Goal: Browse casually: Explore the website without a specific task or goal

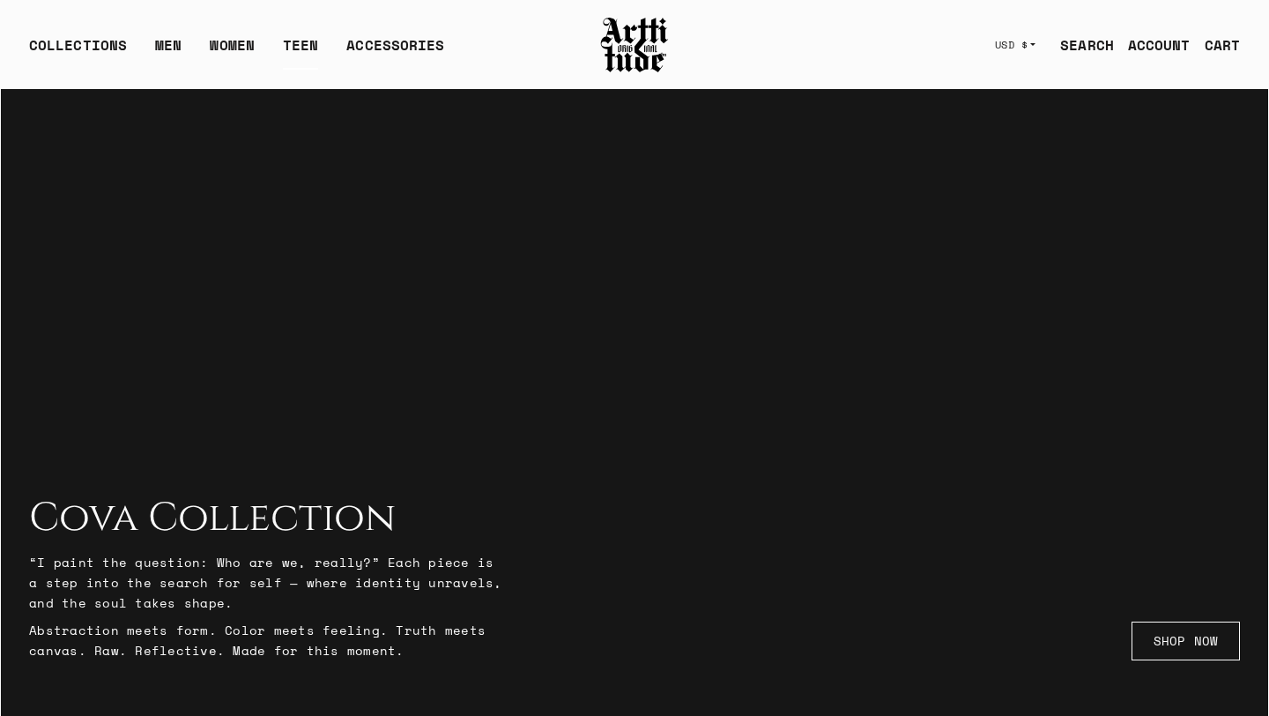
click at [287, 43] on link "TEEN" at bounding box center [300, 51] width 35 height 35
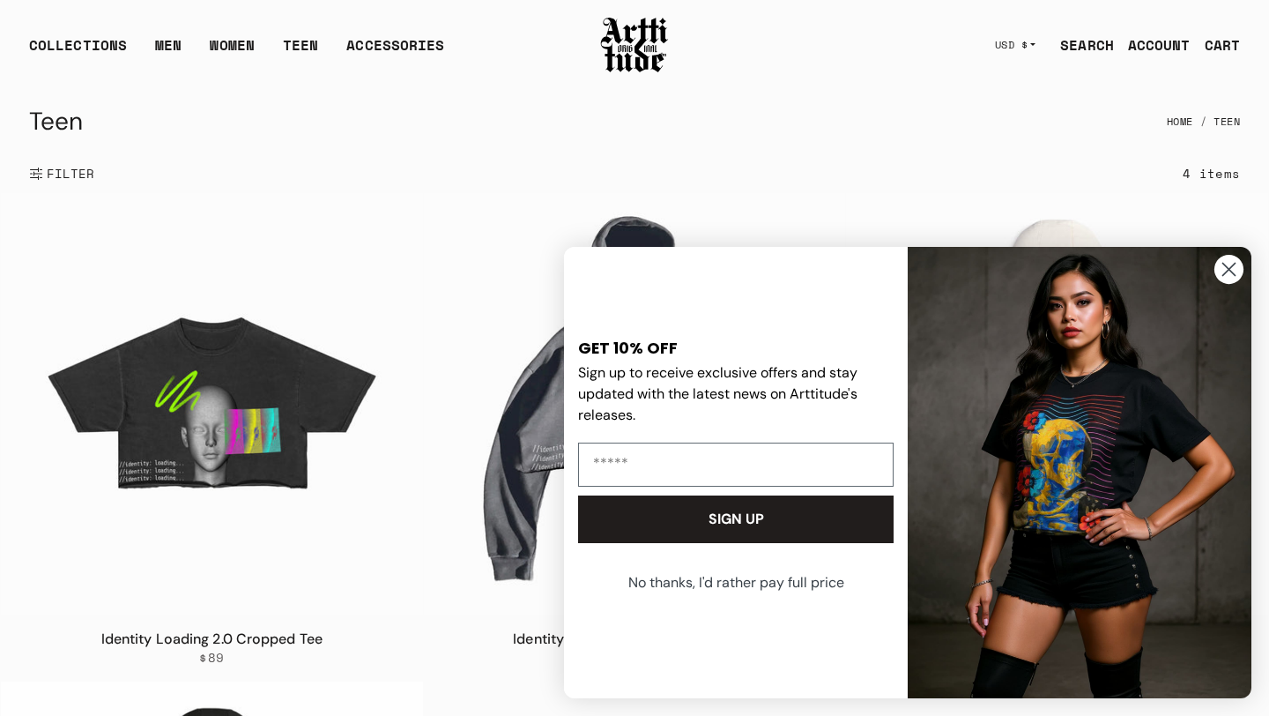
click at [1233, 276] on circle "Close dialog" at bounding box center [1229, 269] width 29 height 29
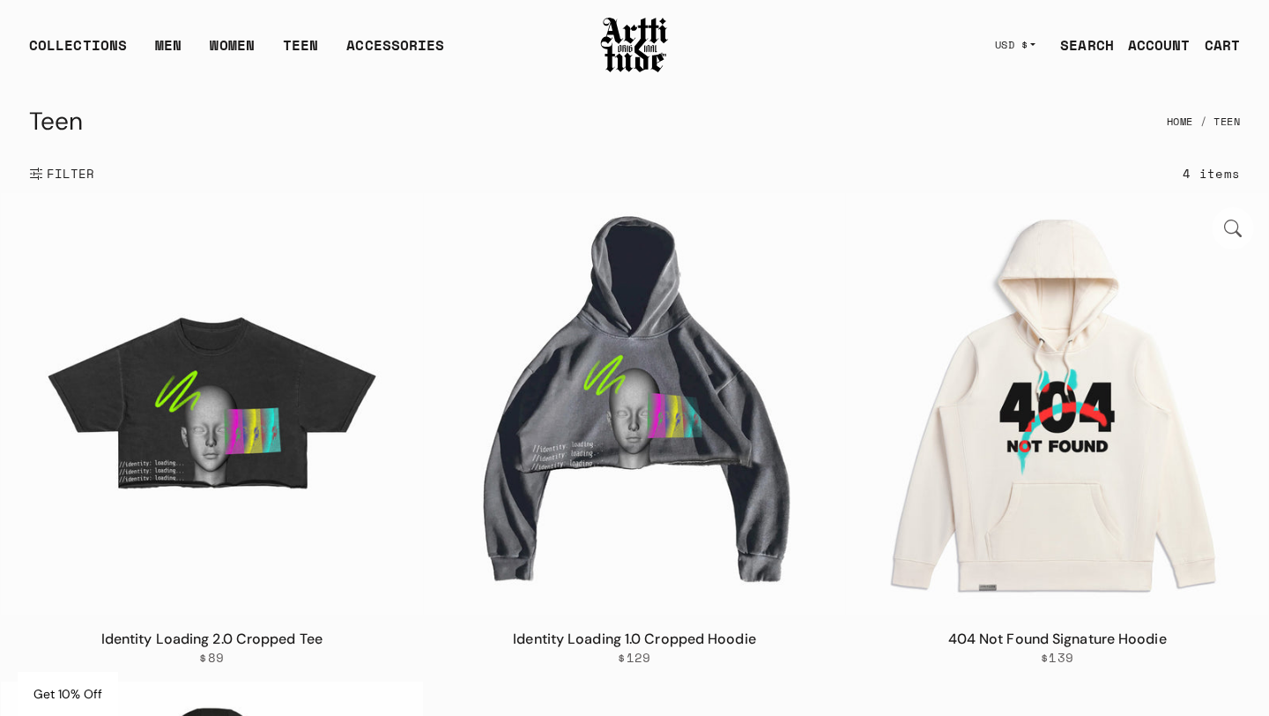
click at [1098, 514] on img at bounding box center [1057, 404] width 422 height 422
click at [621, 426] on img at bounding box center [635, 404] width 422 height 422
click at [1044, 410] on img at bounding box center [1057, 404] width 422 height 422
click at [375, 66] on div "ACCESSORIES" at bounding box center [395, 51] width 98 height 35
click at [373, 49] on div "ACCESSORIES" at bounding box center [395, 51] width 98 height 35
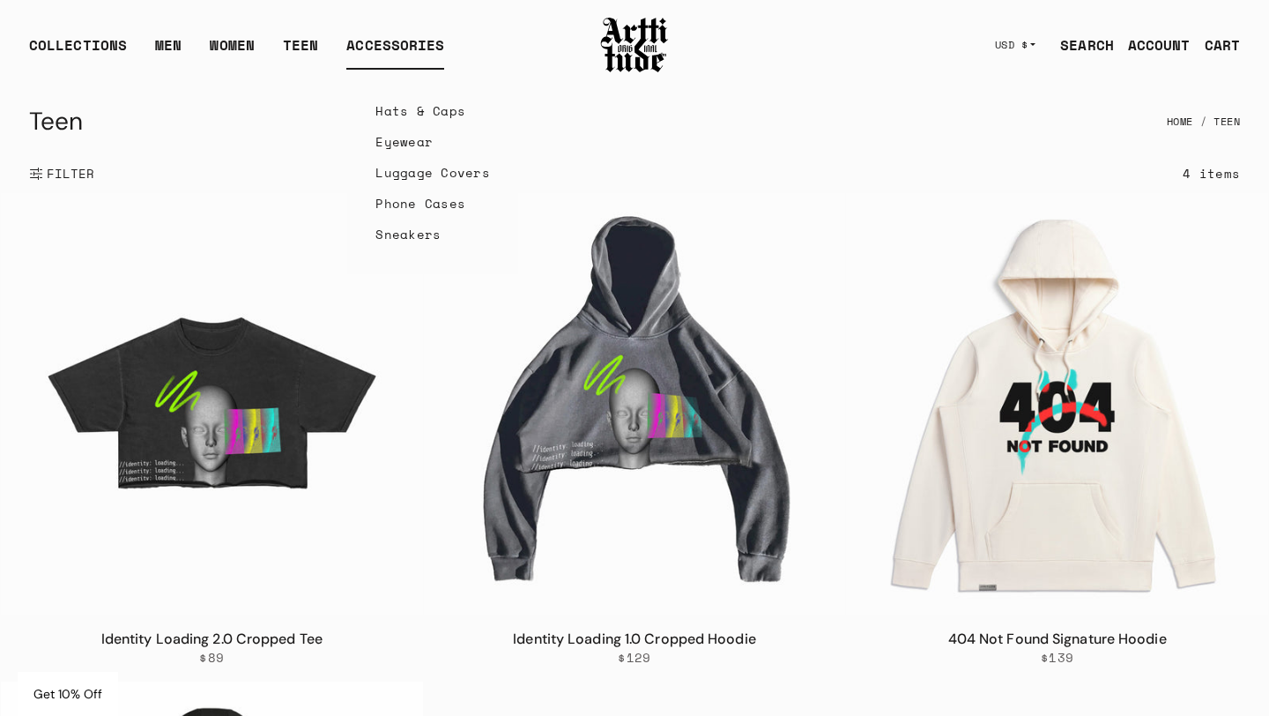
click at [398, 150] on link "Eyewear" at bounding box center [432, 141] width 115 height 31
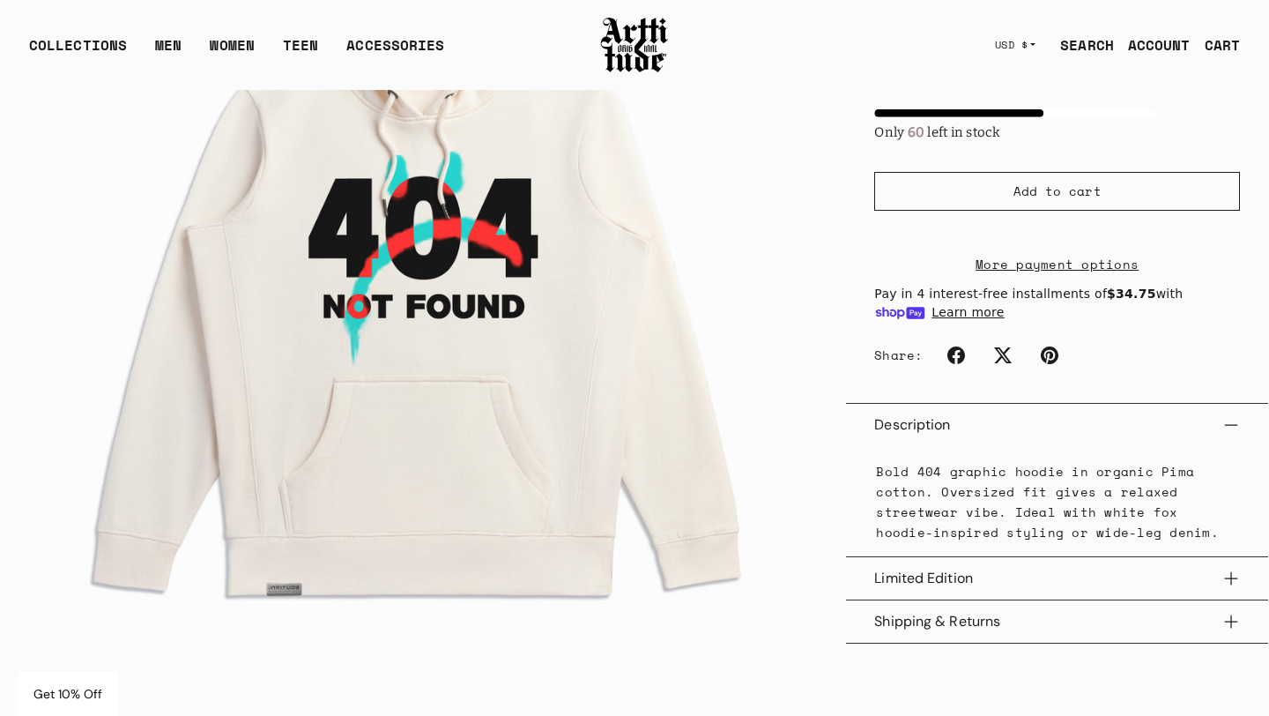
scroll to position [574, 0]
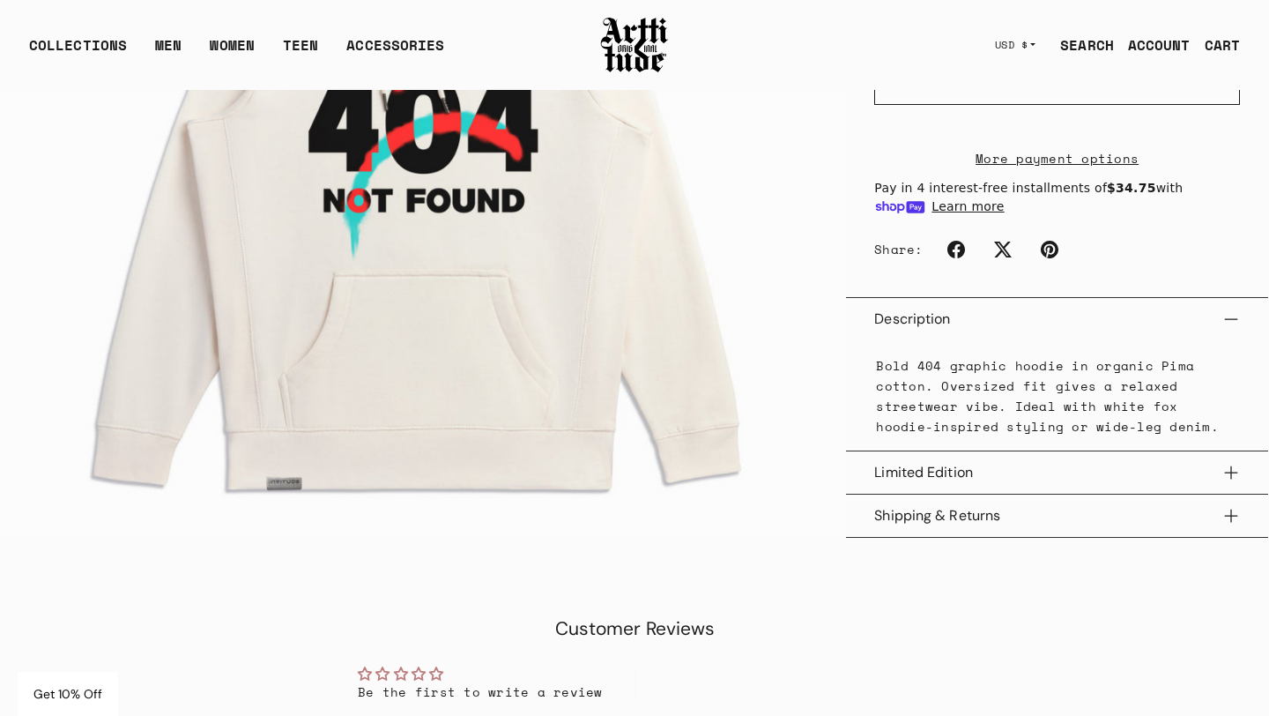
click at [1070, 494] on button "Limited Edition" at bounding box center [1057, 472] width 366 height 42
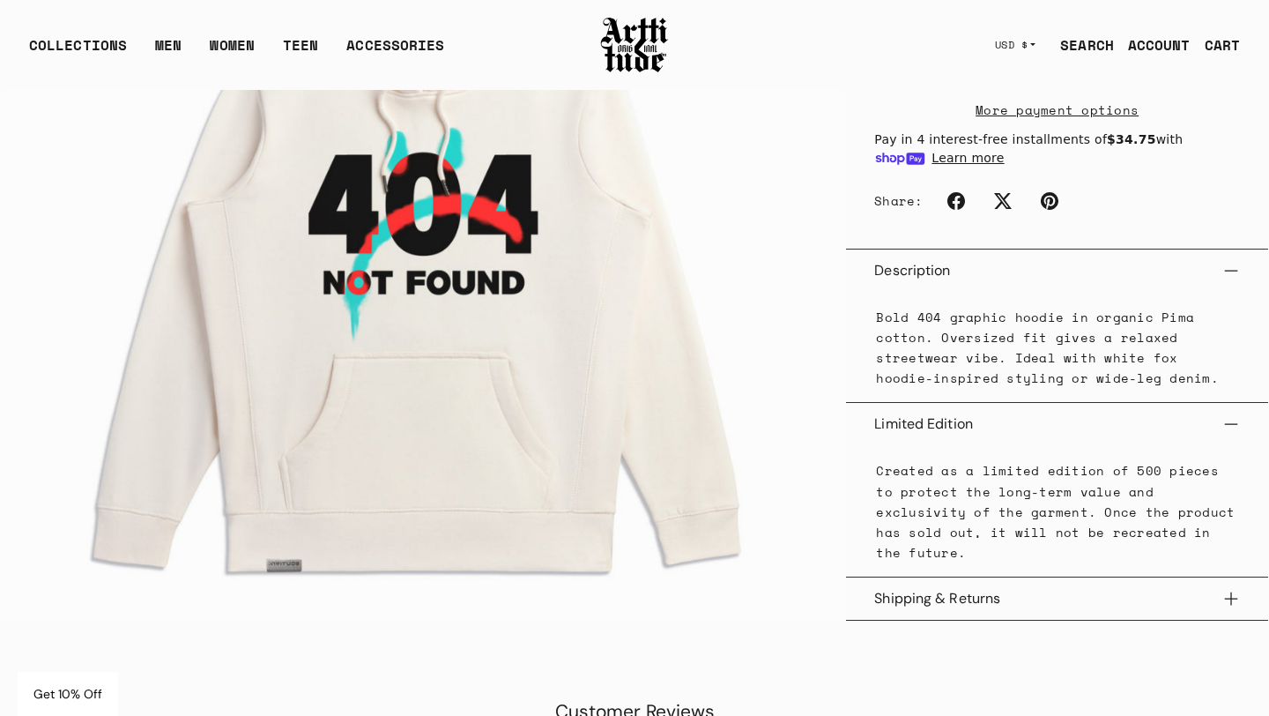
scroll to position [640, 0]
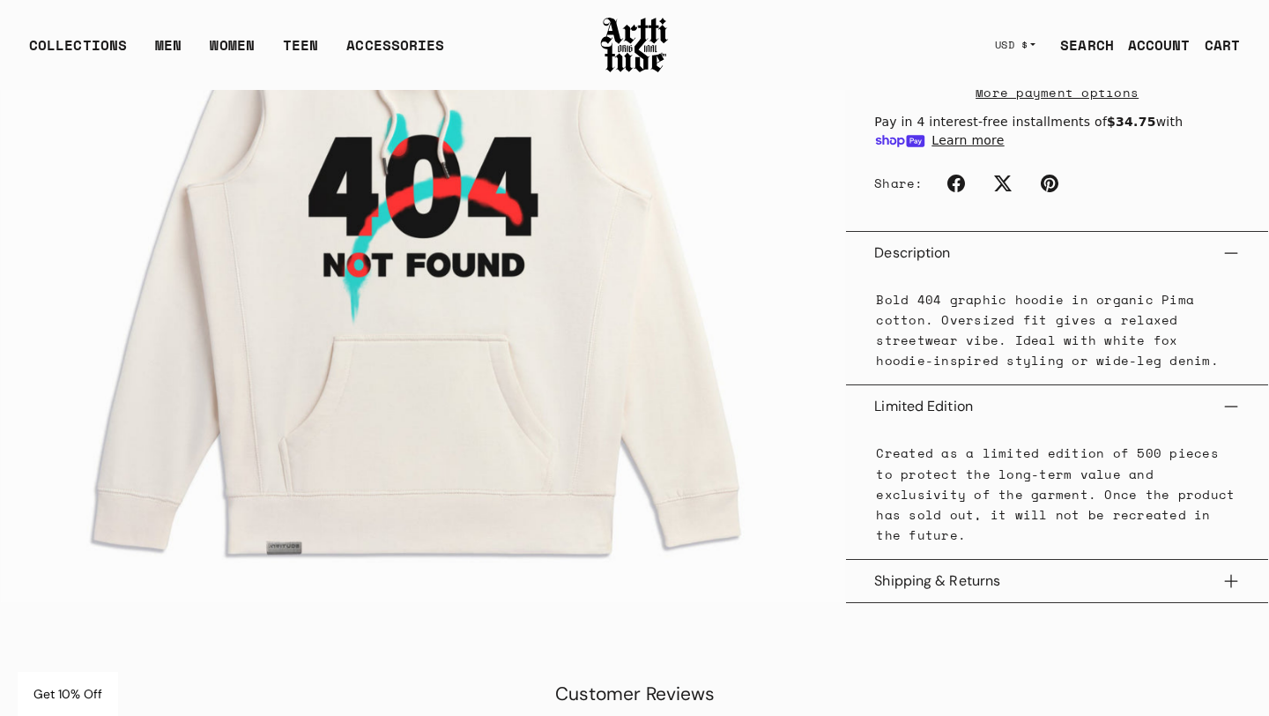
click at [1183, 596] on button "Shipping & Returns" at bounding box center [1057, 581] width 366 height 42
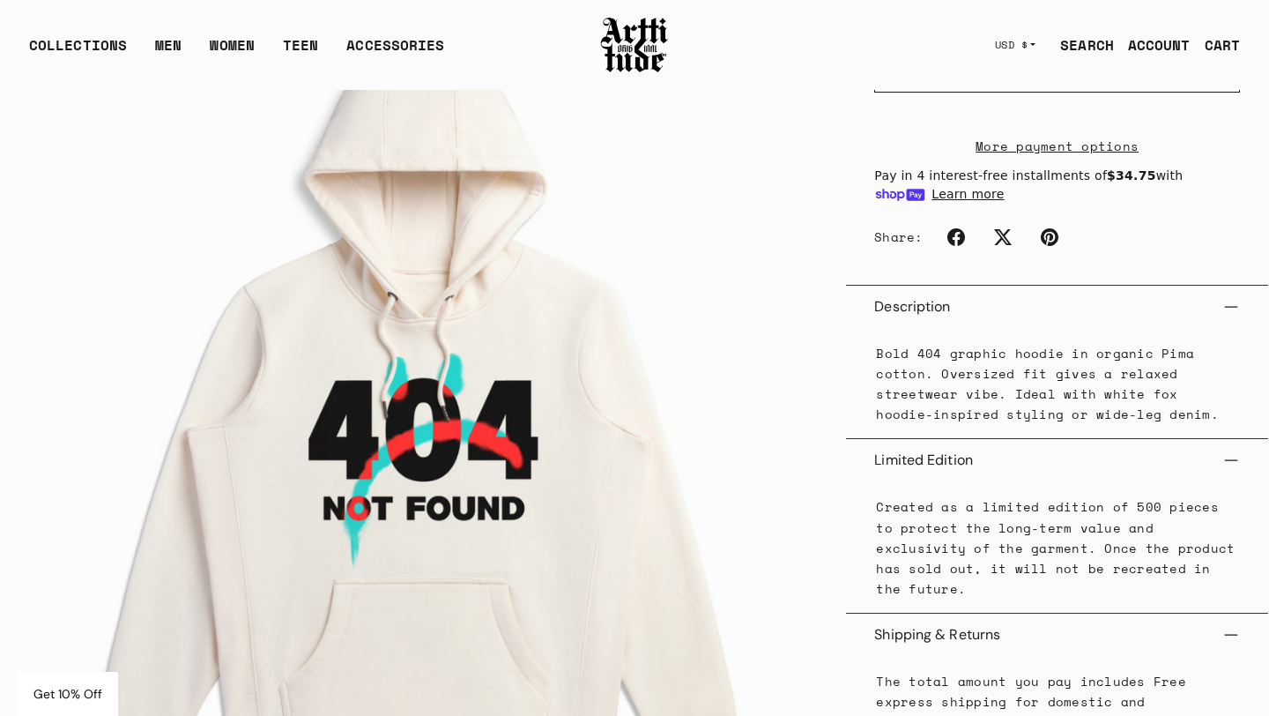
scroll to position [588, 0]
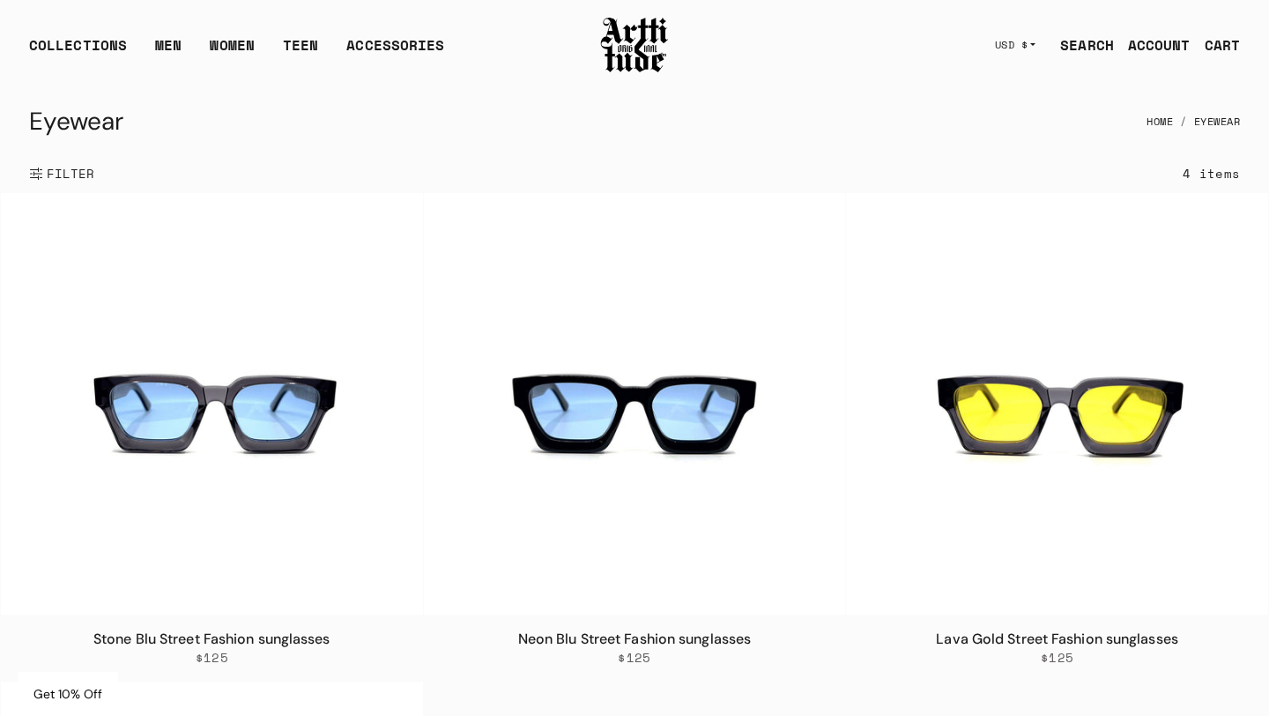
click at [613, 45] on img at bounding box center [634, 45] width 71 height 60
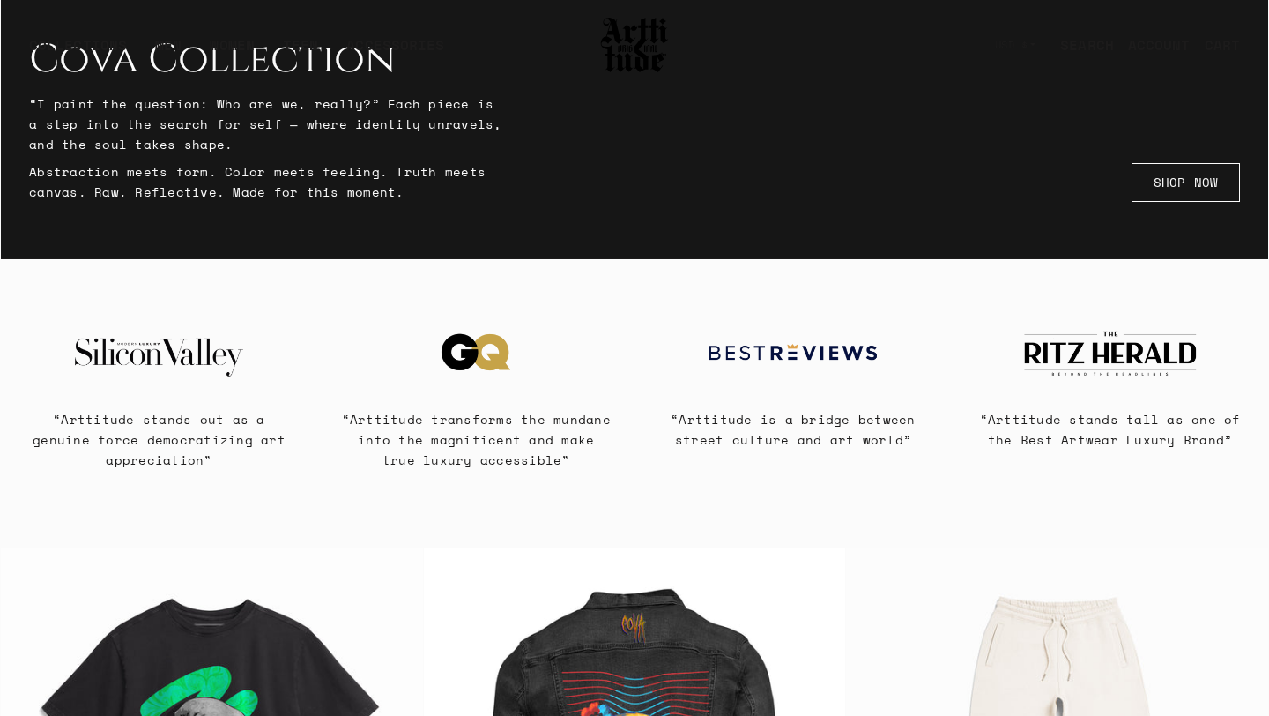
scroll to position [479, 0]
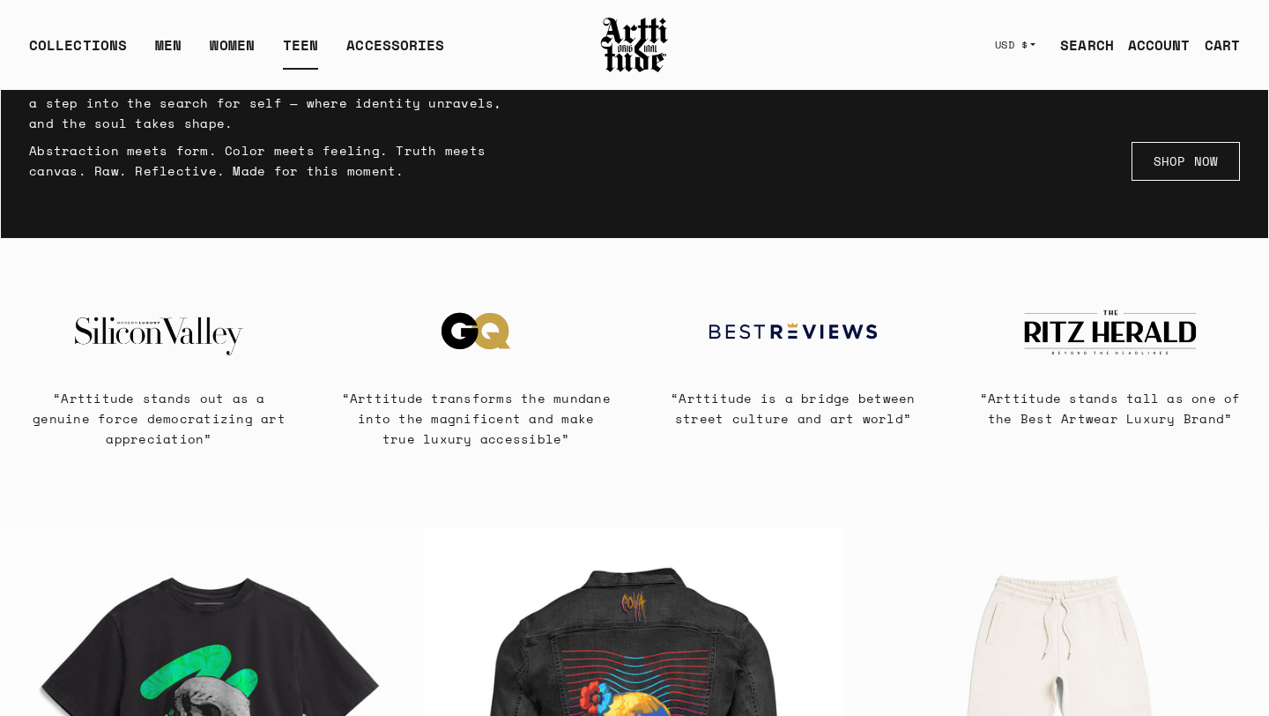
click at [307, 45] on link "TEEN" at bounding box center [300, 51] width 35 height 35
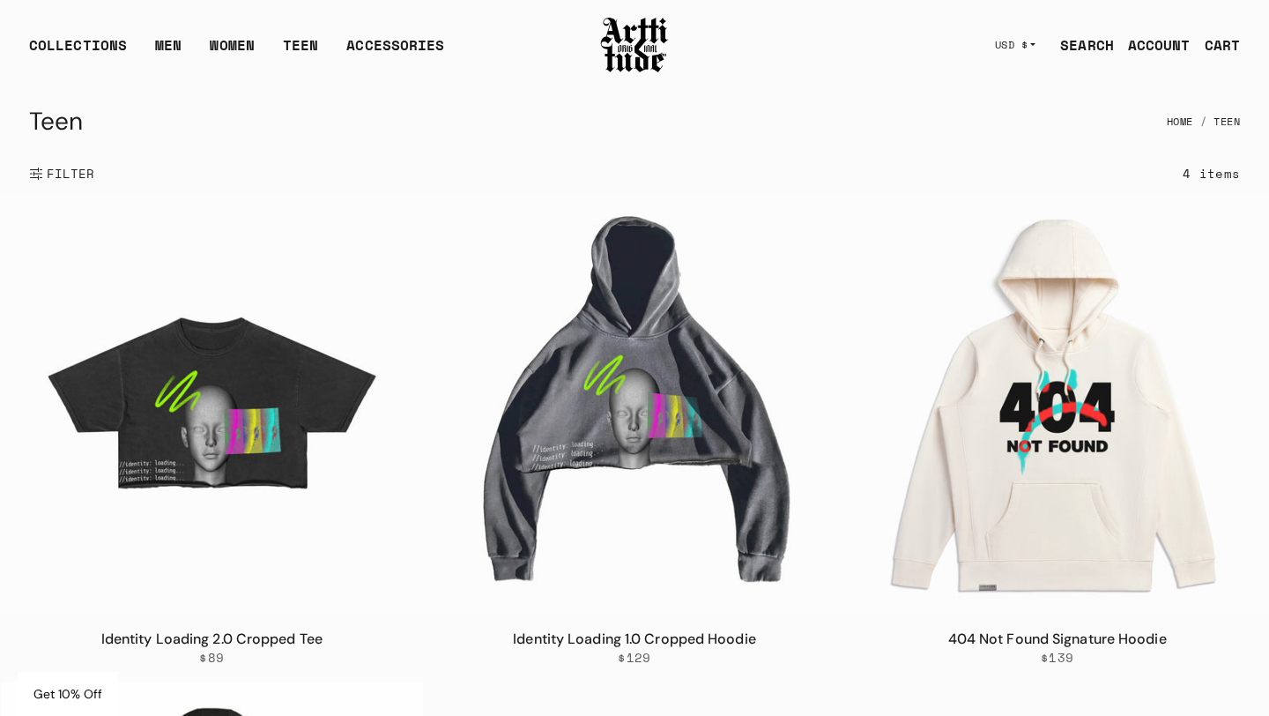
click at [621, 33] on img at bounding box center [634, 45] width 71 height 60
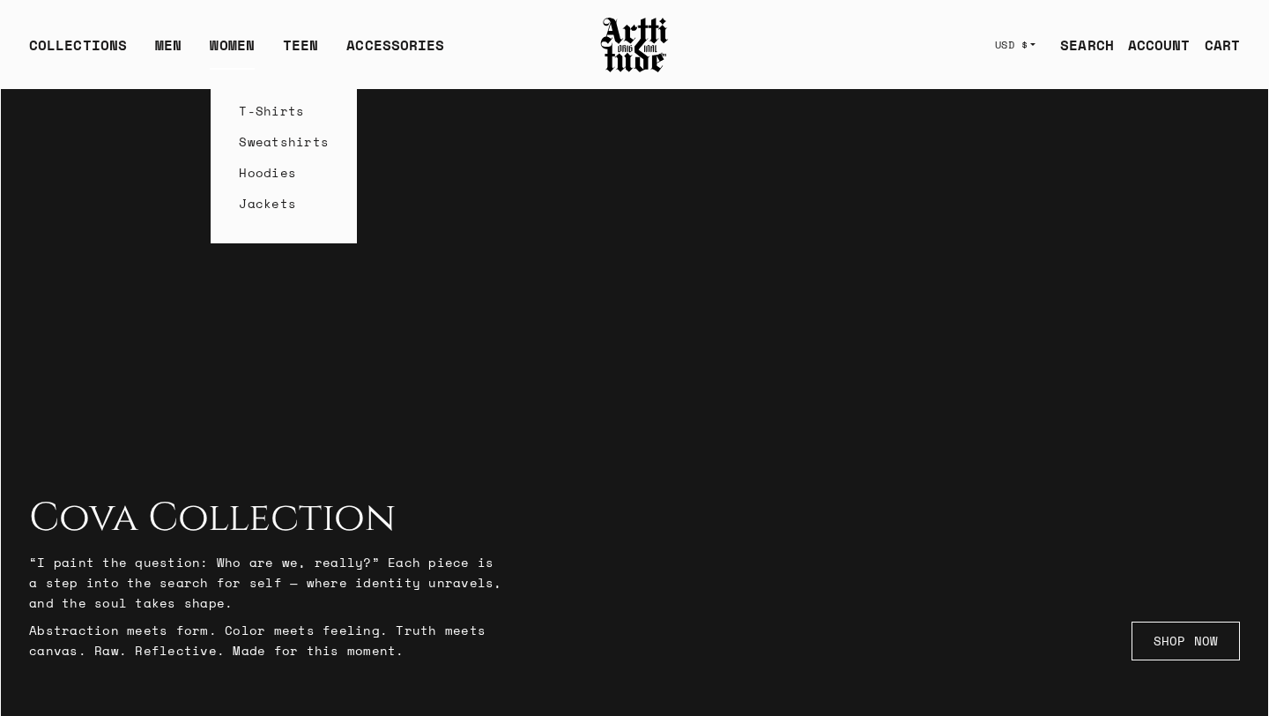
click at [225, 43] on link "WOMEN" at bounding box center [232, 51] width 45 height 35
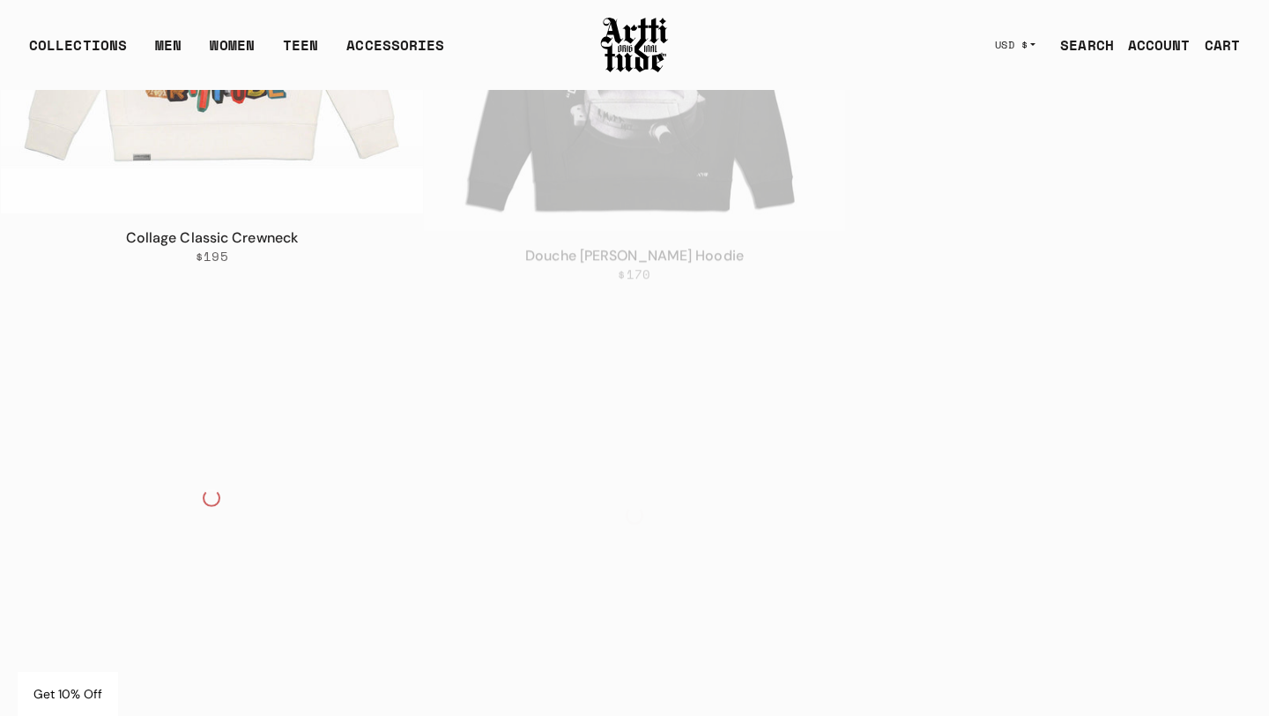
scroll to position [3462, 0]
